Goal: Information Seeking & Learning: Understand process/instructions

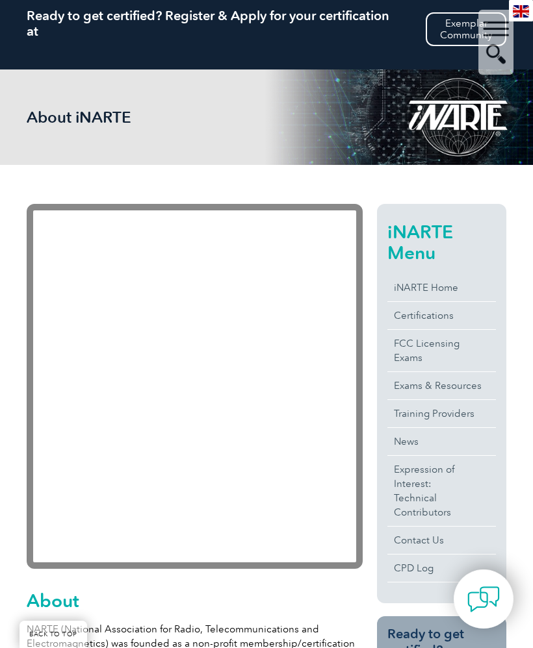
scroll to position [121, 0]
click at [472, 349] on link "FCC Licensing Exams" at bounding box center [441, 352] width 108 height 42
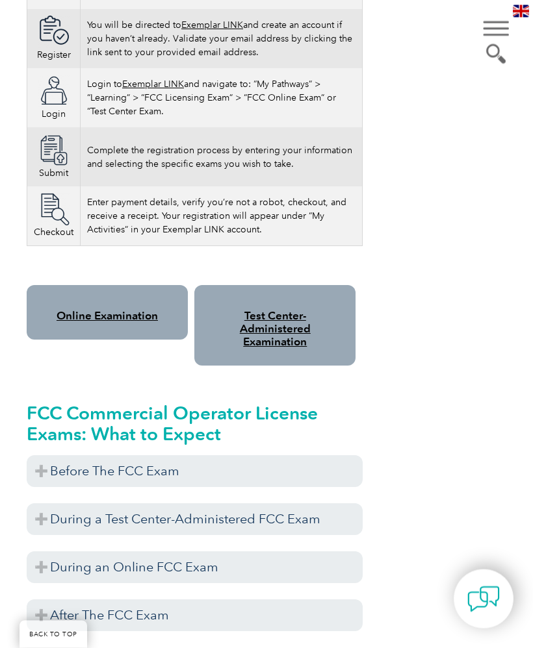
scroll to position [1033, 0]
click at [55, 455] on h3 "Before The FCC Exam" at bounding box center [195, 471] width 336 height 32
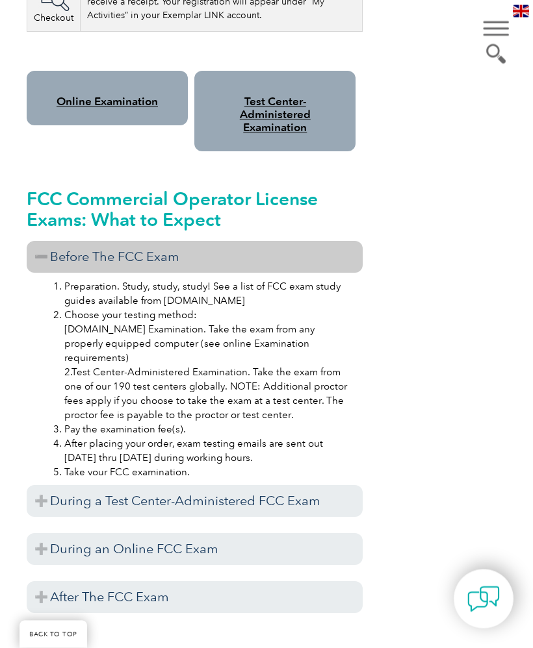
scroll to position [1263, 0]
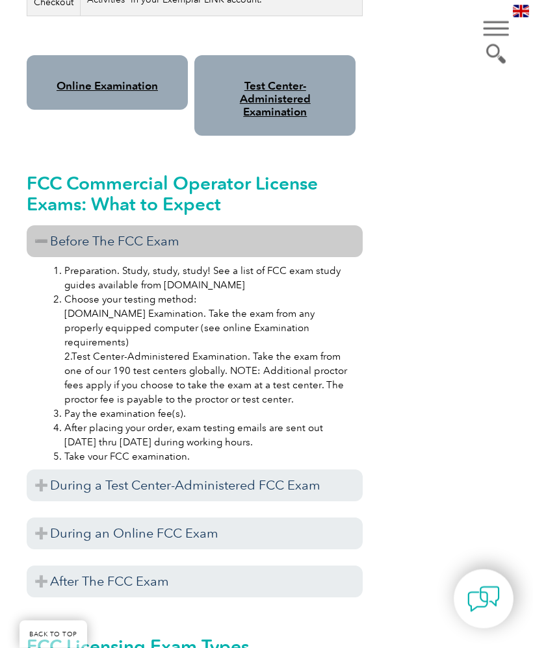
click at [49, 226] on h3 "Before The FCC Exam" at bounding box center [195, 242] width 336 height 32
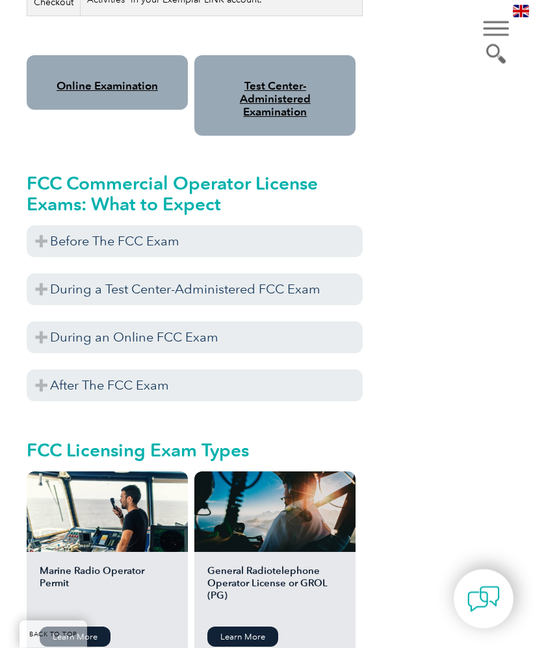
scroll to position [1263, 0]
click at [281, 281] on h3 "During a Test Center-Administered FCC Exam" at bounding box center [195, 289] width 336 height 32
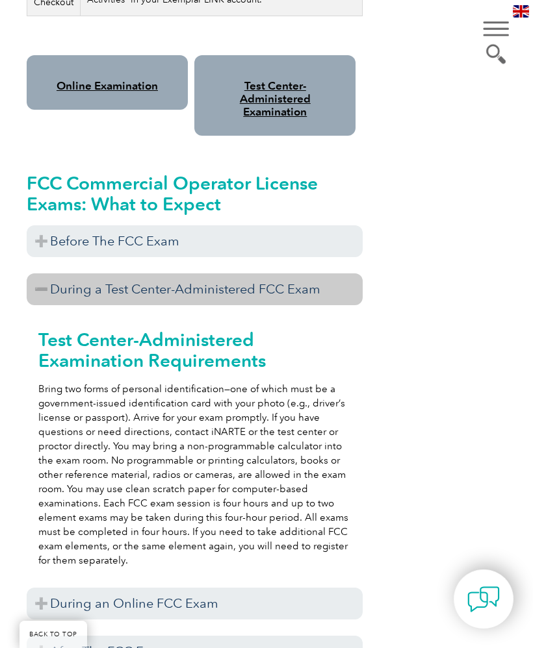
click at [250, 278] on h3 "During a Test Center-Administered FCC Exam" at bounding box center [195, 289] width 336 height 32
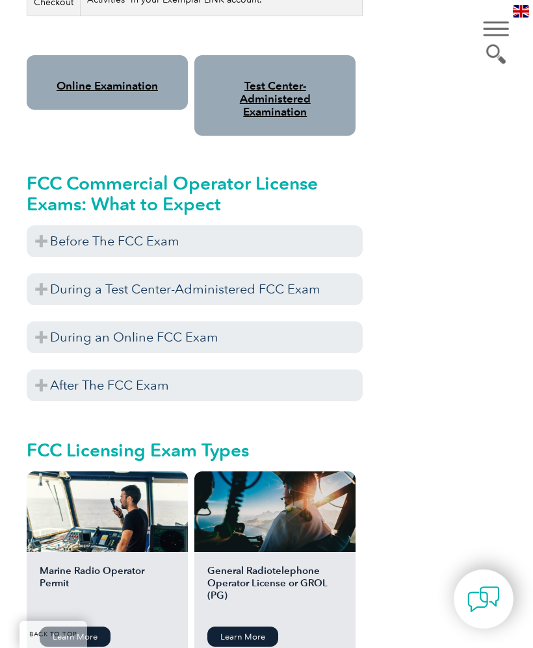
click at [240, 336] on h3 "During an Online FCC Exam" at bounding box center [195, 337] width 336 height 32
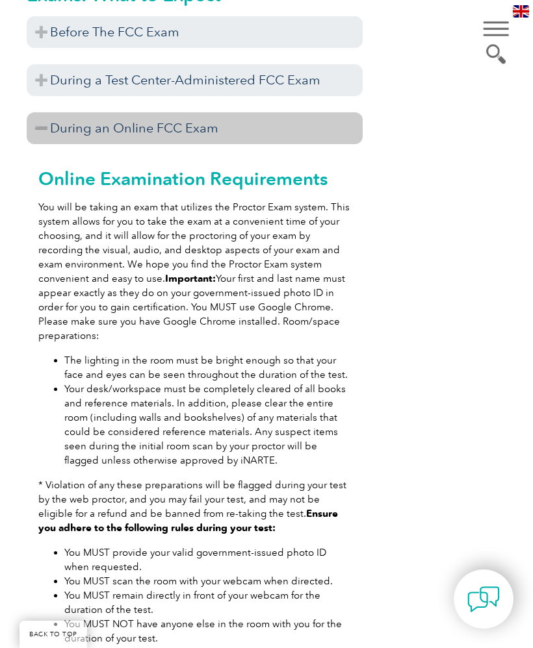
scroll to position [1306, 0]
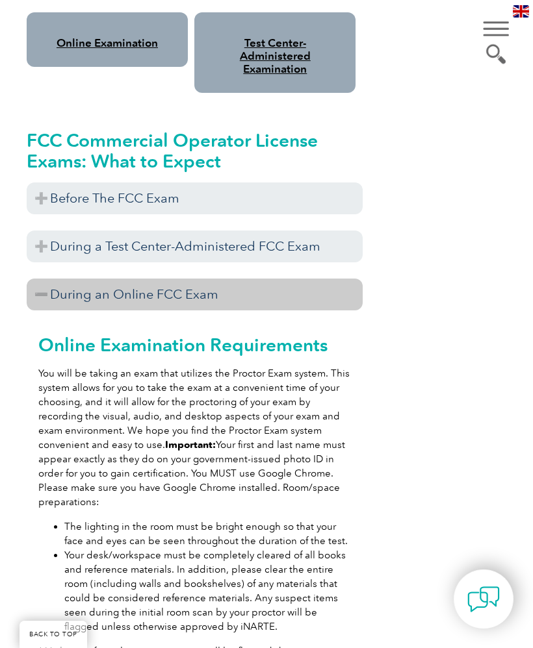
click at [194, 284] on h3 "During an Online FCC Exam" at bounding box center [195, 295] width 336 height 32
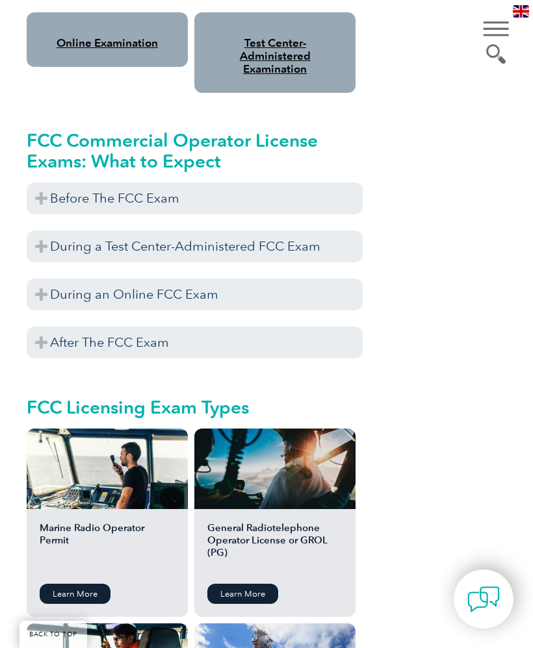
click at [184, 335] on h3 "After The FCC Exam" at bounding box center [195, 343] width 336 height 32
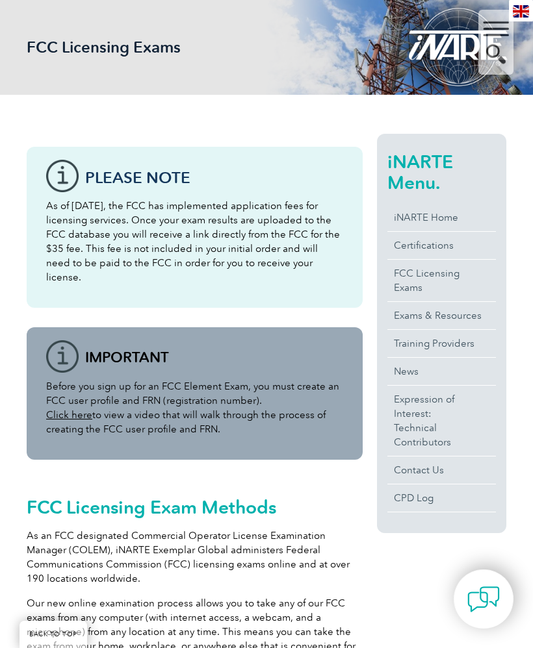
scroll to position [190, 0]
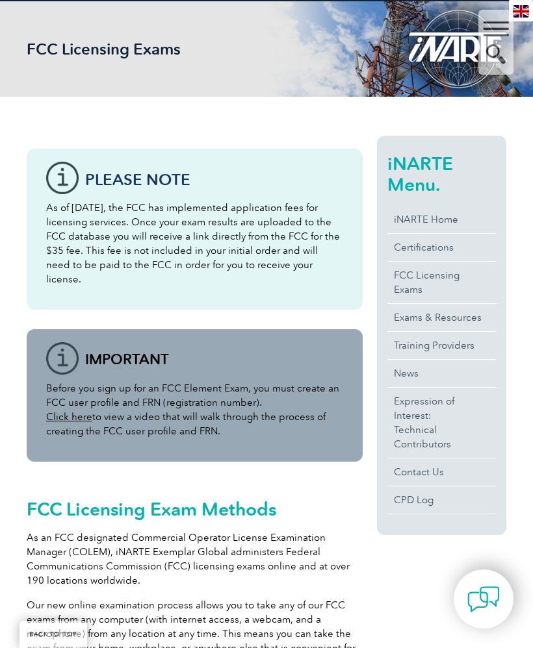
click at [461, 202] on div "iNARTE Menu. iNARTE Home Certifications FCC Licensing Exams Exams & Resources T…" at bounding box center [441, 335] width 129 height 399
click at [450, 218] on link "iNARTE Home" at bounding box center [441, 219] width 108 height 27
